Goal: Transaction & Acquisition: Purchase product/service

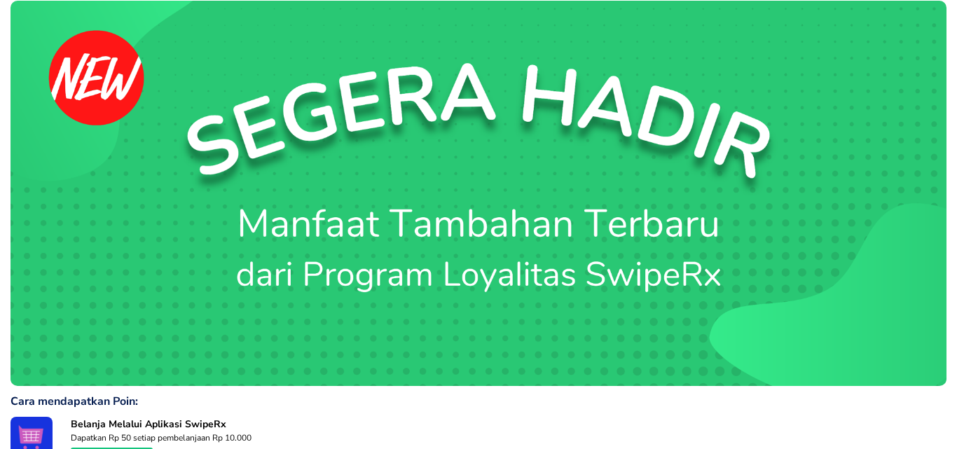
scroll to position [910, 0]
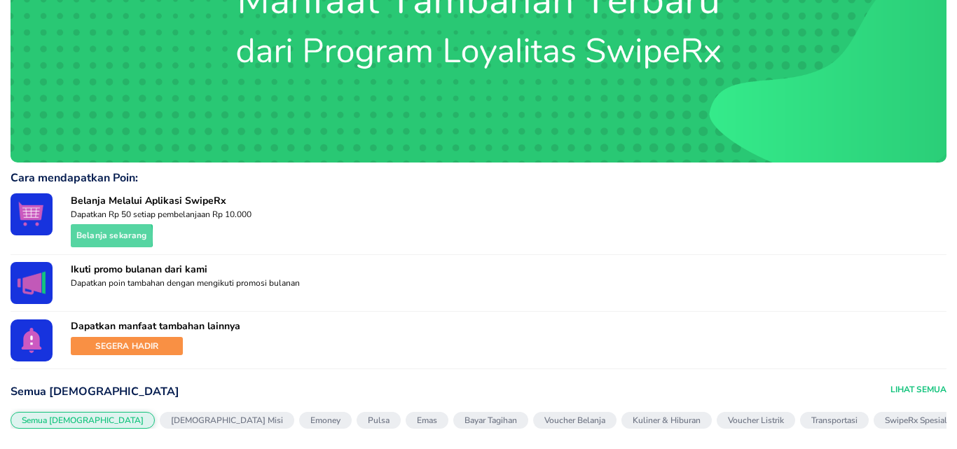
click at [90, 233] on span "Belanja sekarang" at bounding box center [111, 235] width 71 height 15
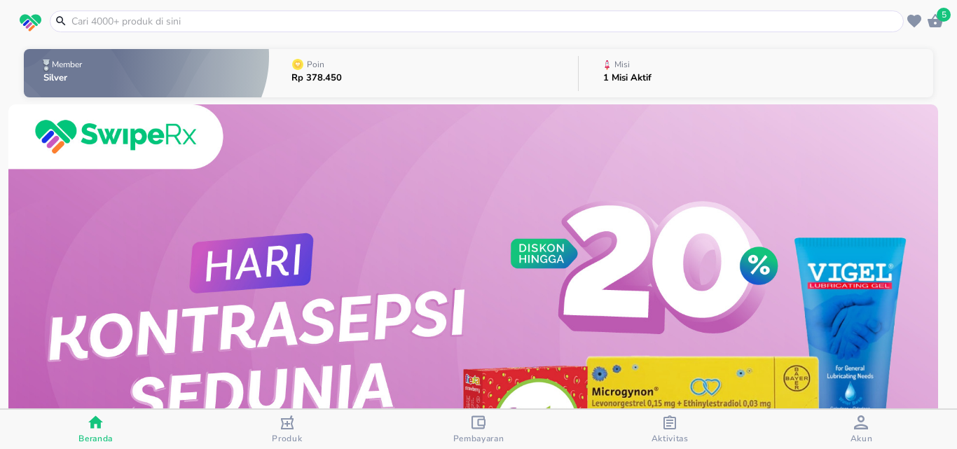
click at [155, 20] on input "text" at bounding box center [485, 21] width 830 height 15
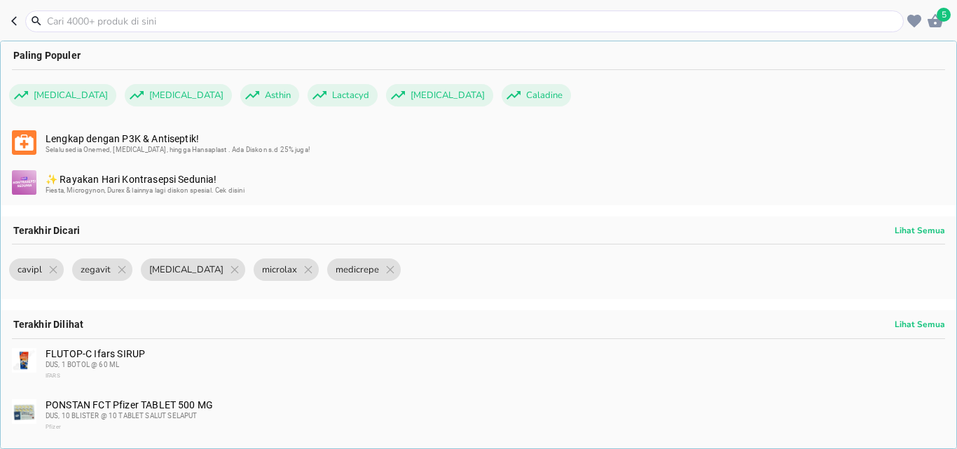
click at [155, 20] on input "text" at bounding box center [473, 21] width 854 height 15
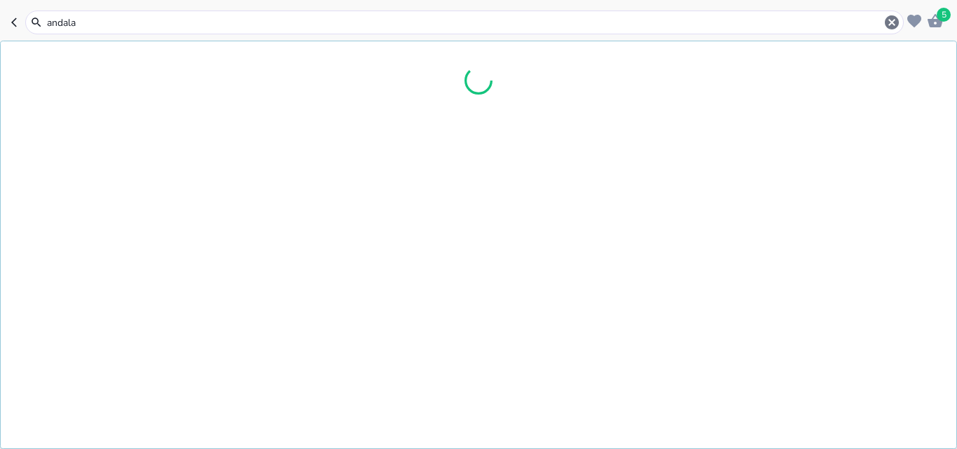
type input "andalan"
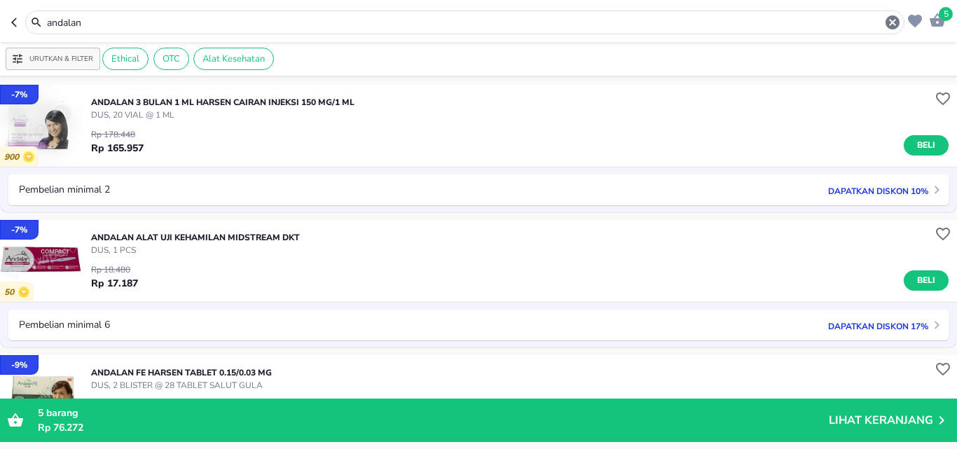
drag, startPoint x: 45, startPoint y: 30, endPoint x: 0, endPoint y: 48, distance: 48.4
click at [0, 48] on div "5 andalan Urutkan & Filter Ethical OTC Alat Kesehatan - 7 % 900 ANDALAN 3 BULAN…" at bounding box center [478, 224] width 957 height 449
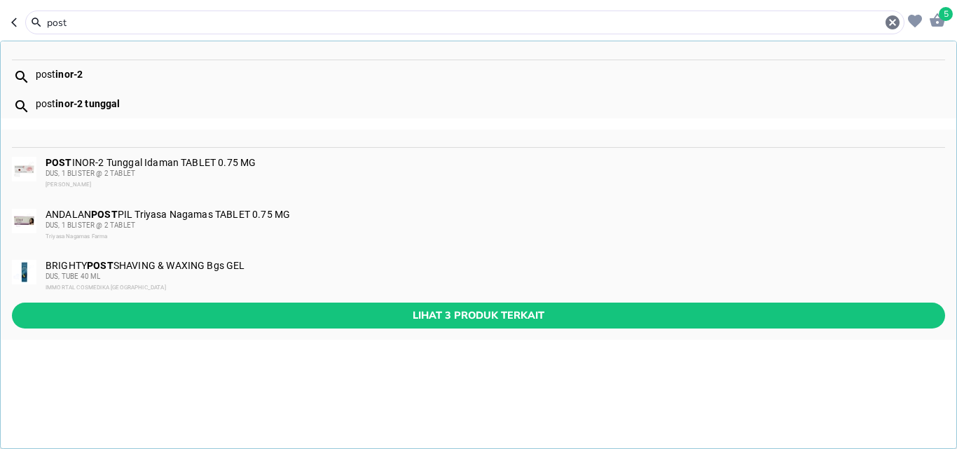
type input "post"
click at [240, 218] on div "ANDALAN POST PIL Triyasa Nagamas TABLET 0.75 MG DUS, 1 BLISTER @ 2 TABLET Triya…" at bounding box center [495, 226] width 898 height 34
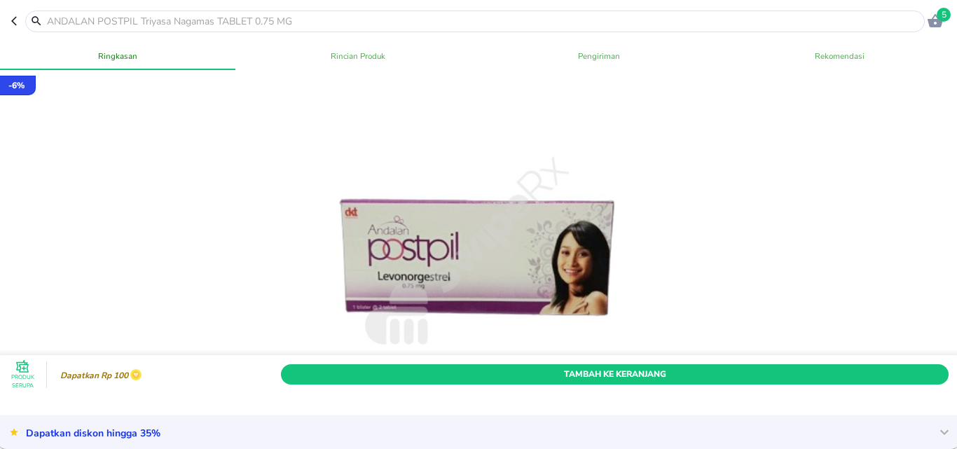
drag, startPoint x: 13, startPoint y: 20, endPoint x: 44, endPoint y: 97, distance: 83.9
click at [12, 23] on icon "button" at bounding box center [16, 20] width 11 height 11
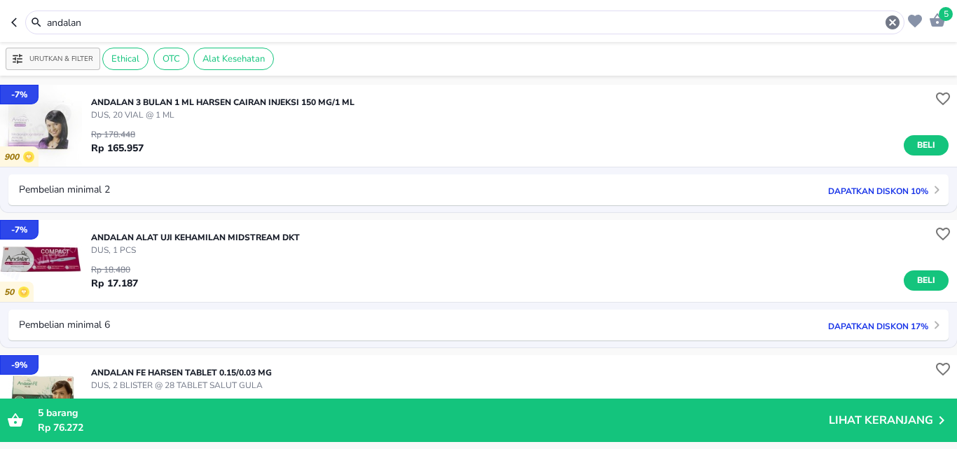
drag, startPoint x: 111, startPoint y: 19, endPoint x: 21, endPoint y: 36, distance: 92.0
click at [21, 36] on header "5 andalan" at bounding box center [478, 21] width 957 height 42
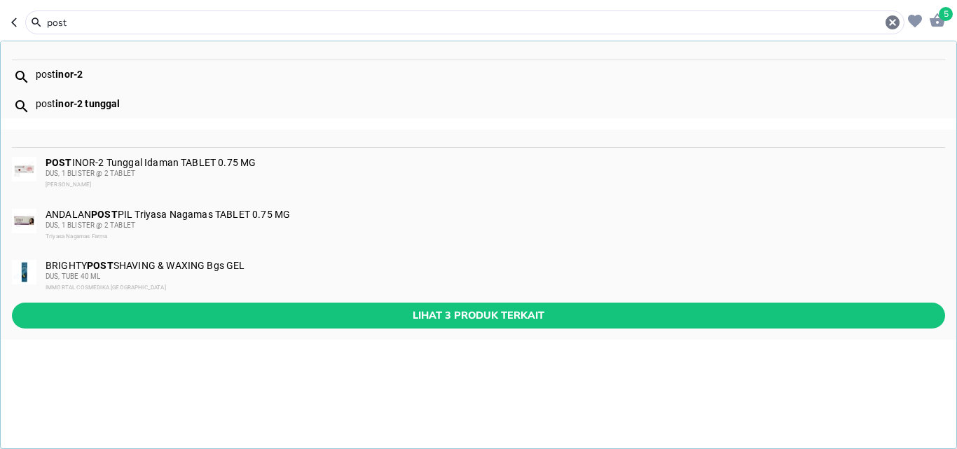
type input "post"
click at [165, 159] on div "POST INOR-2 Tunggal Idaman TABLET 0.75 MG DUS, 1 BLISTER @ 2 TABLET [PERSON_NAM…" at bounding box center [495, 174] width 898 height 34
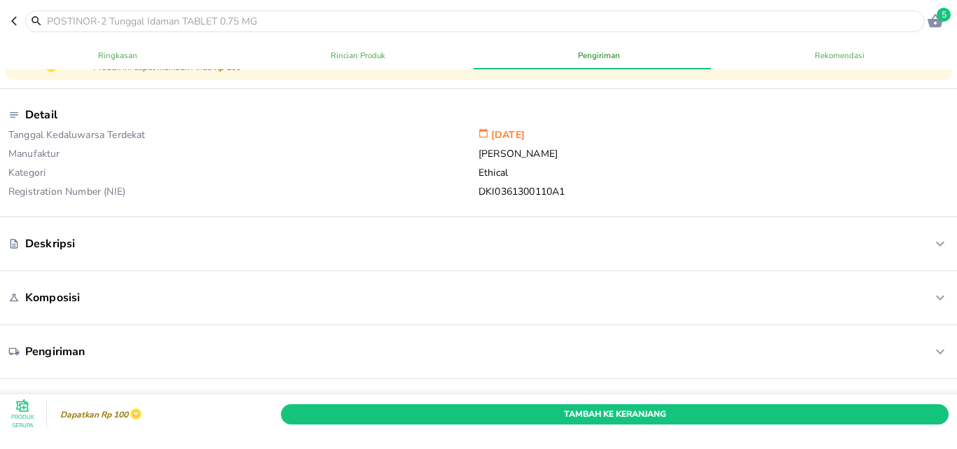
scroll to position [350, 0]
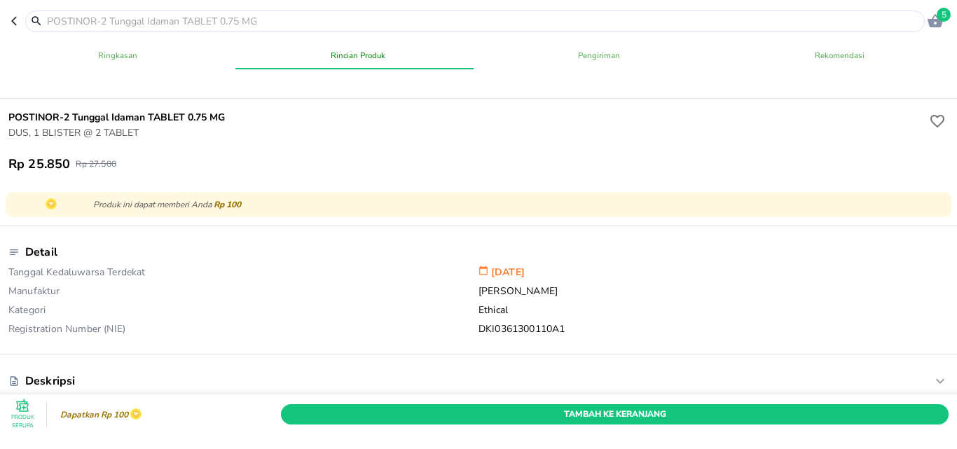
click at [10, 21] on header "5" at bounding box center [478, 21] width 957 height 42
click at [11, 24] on icon "button" at bounding box center [16, 20] width 11 height 11
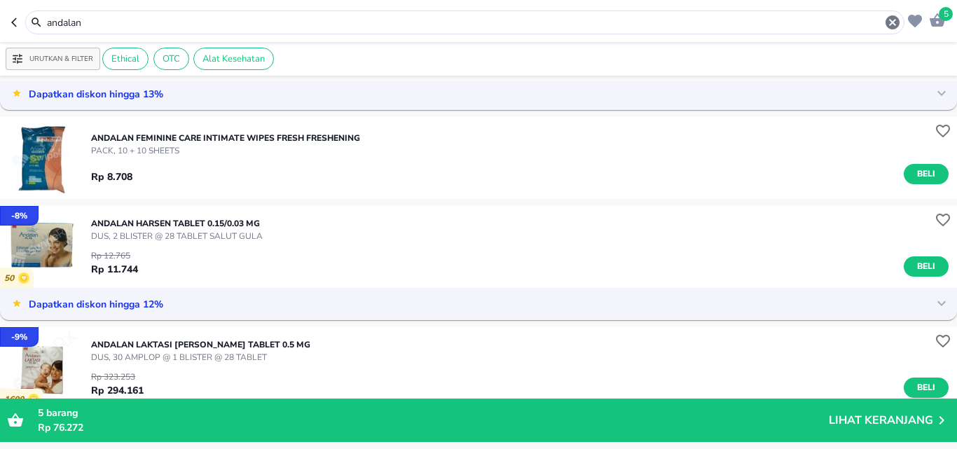
scroll to position [140, 0]
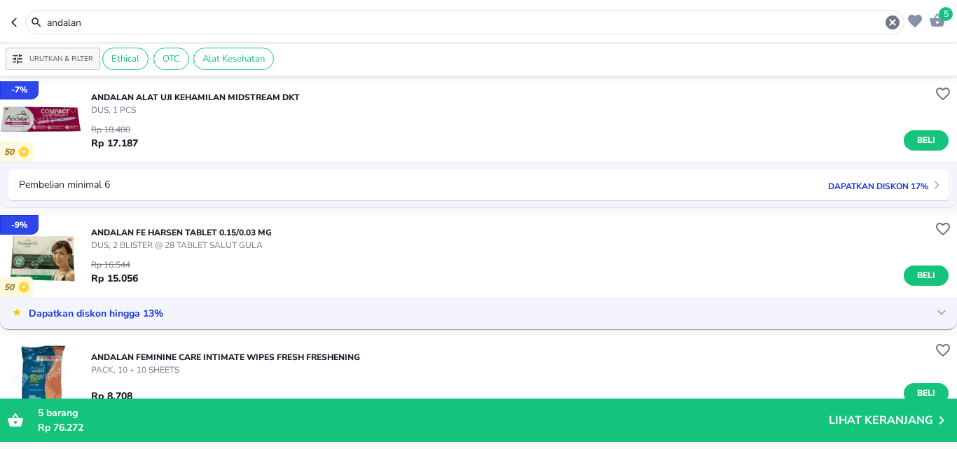
click at [91, 26] on input "andalan" at bounding box center [465, 22] width 838 height 15
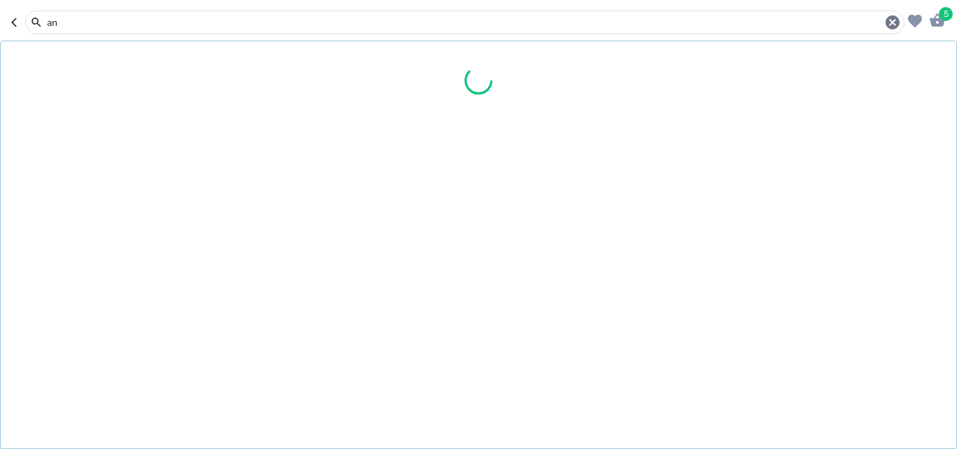
type input "a"
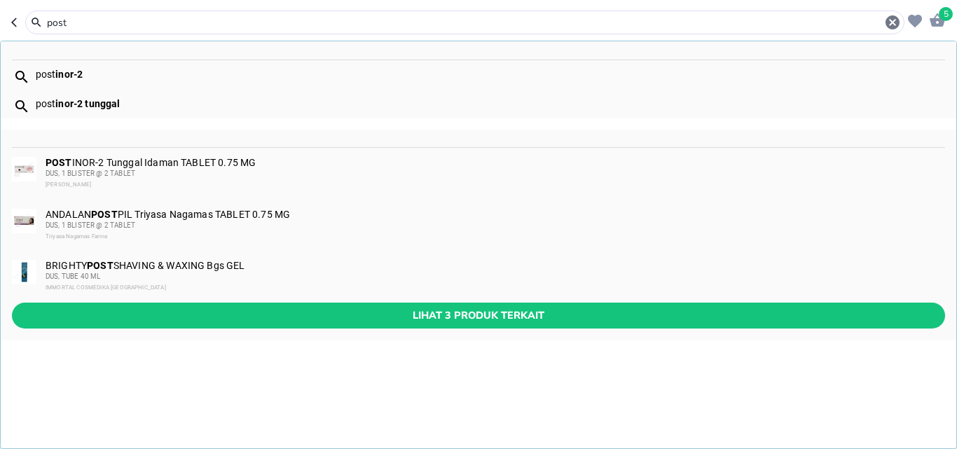
type input "post"
click at [102, 215] on b "POST" at bounding box center [104, 214] width 27 height 11
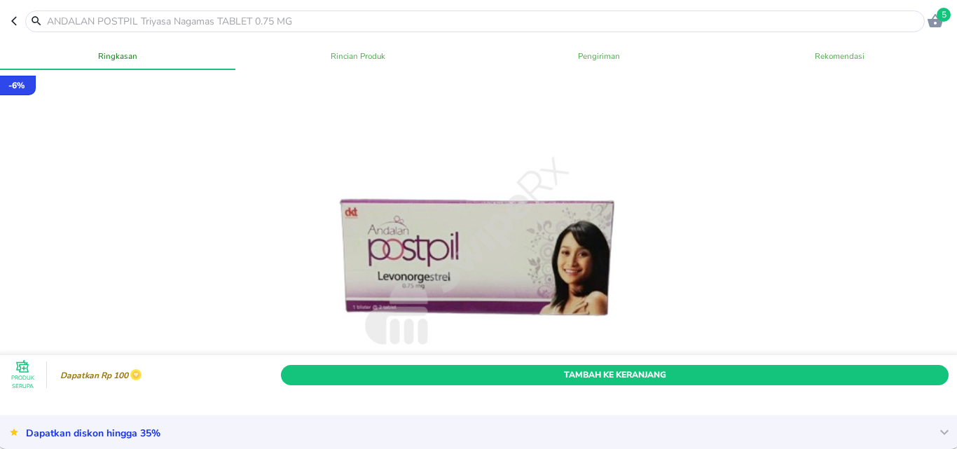
click at [99, 13] on div at bounding box center [474, 22] width 899 height 22
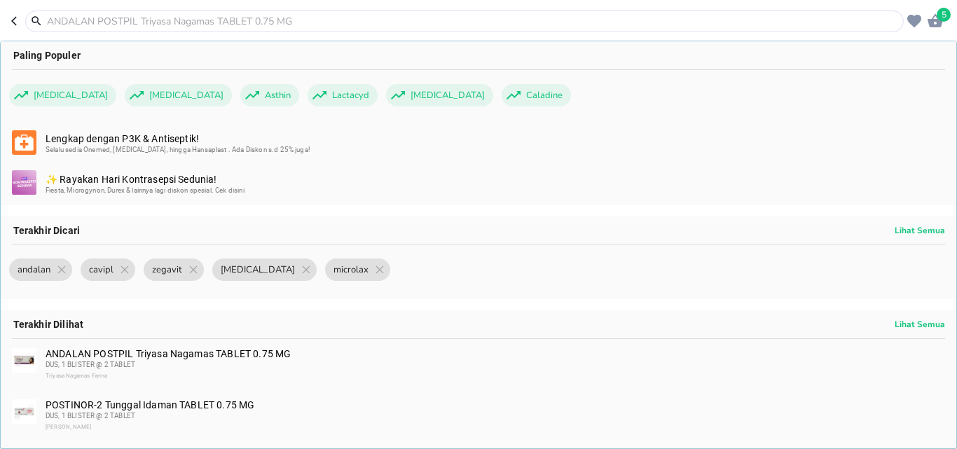
click at [102, 25] on input "text" at bounding box center [473, 21] width 854 height 15
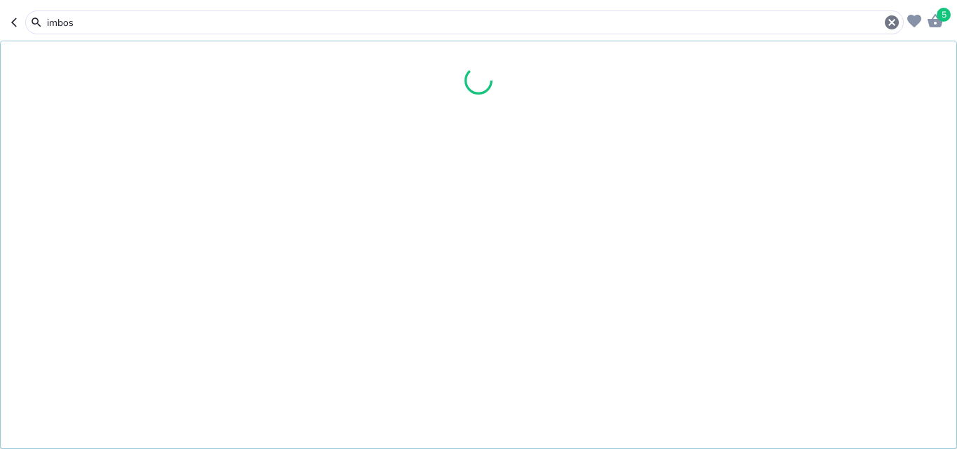
type input "imbost"
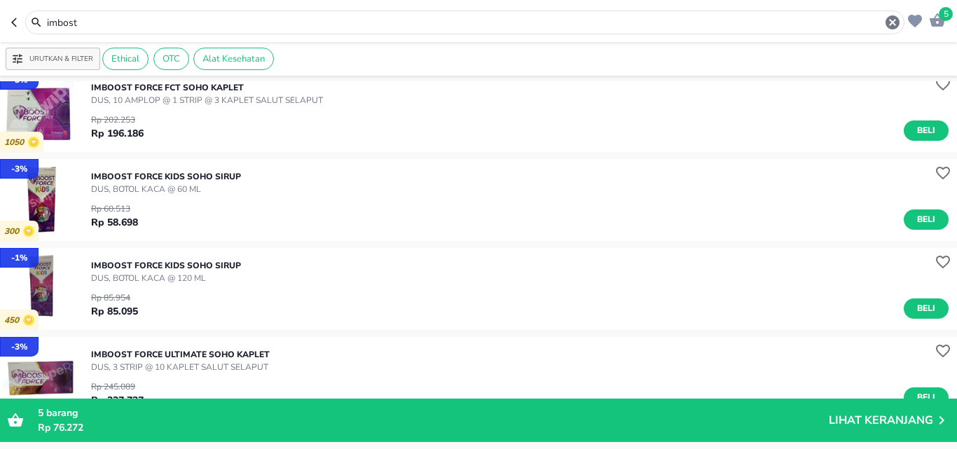
scroll to position [910, 0]
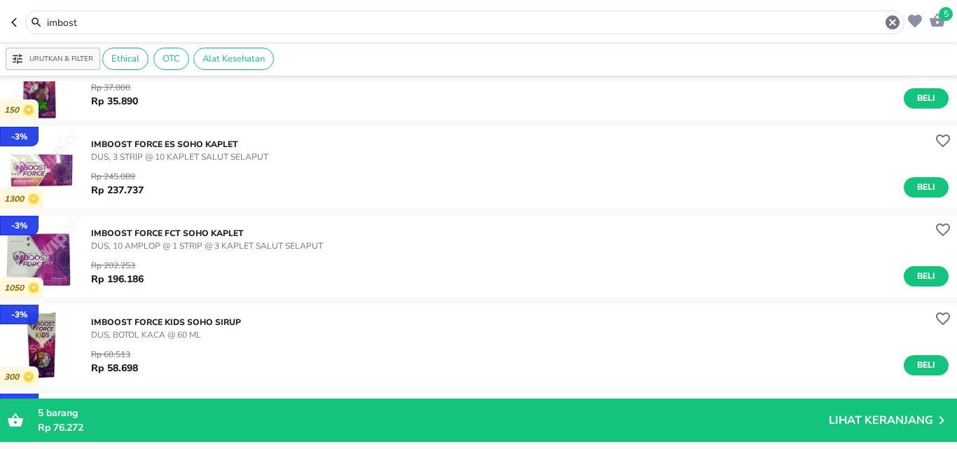
click at [92, 20] on input "imbost" at bounding box center [465, 22] width 838 height 15
